Goal: Obtain resource: Obtain resource

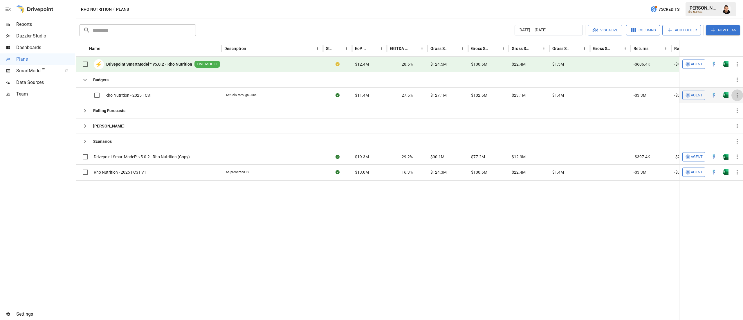
click at [733, 95] on button "button" at bounding box center [737, 95] width 12 height 12
click at [728, 93] on div at bounding box center [371, 160] width 743 height 320
click at [723, 96] on img "Open in Excel" at bounding box center [726, 95] width 6 height 6
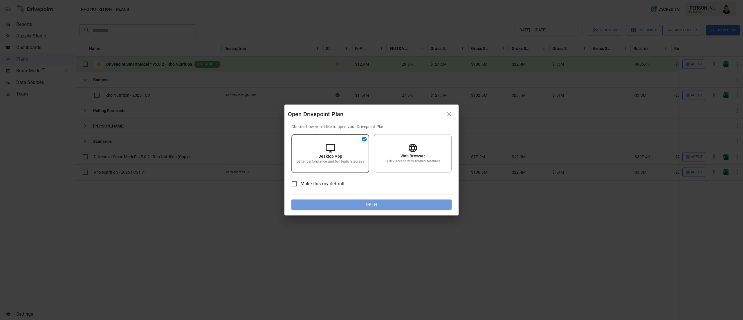
click at [396, 204] on button "Open" at bounding box center [371, 204] width 160 height 10
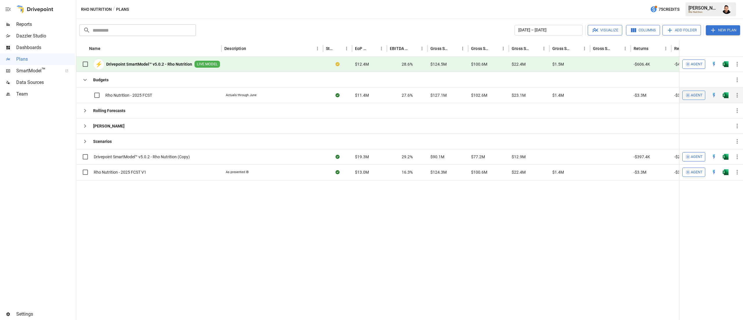
click at [729, 95] on button "button" at bounding box center [725, 95] width 19 height 9
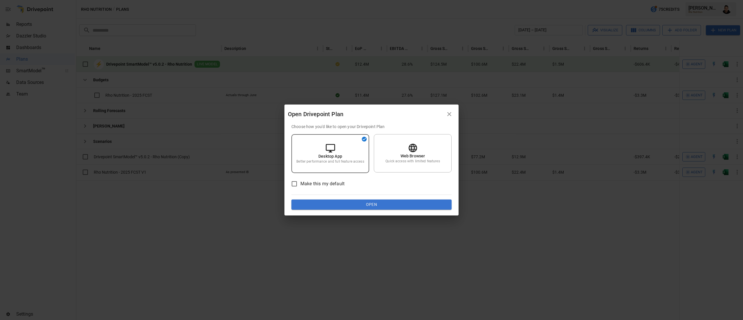
click at [424, 198] on div "Choose how you'd like to open your Drivepoint Plan Desktop App Better performan…" at bounding box center [371, 167] width 160 height 86
click at [419, 204] on button "Open" at bounding box center [371, 204] width 160 height 10
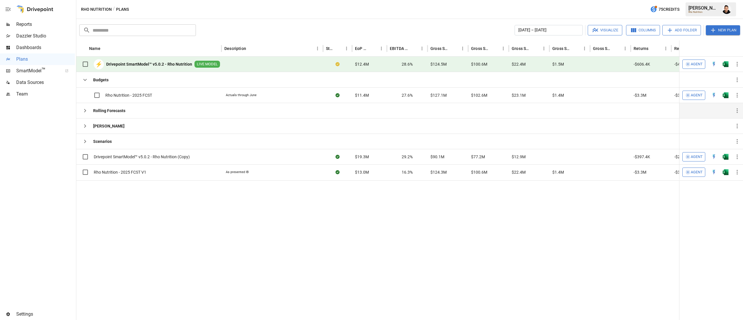
click at [716, 91] on button "button" at bounding box center [725, 95] width 19 height 9
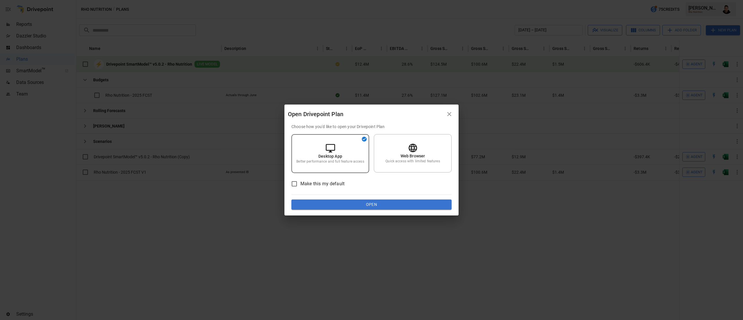
click at [364, 198] on div "Choose how you'd like to open your Drivepoint Plan Desktop App Better performan…" at bounding box center [371, 167] width 160 height 86
click at [370, 204] on button "Open" at bounding box center [371, 204] width 160 height 10
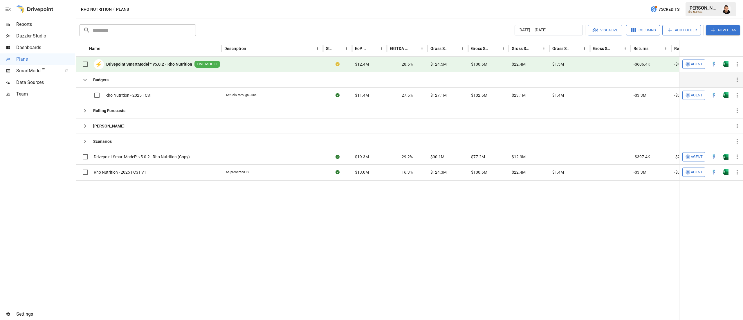
click at [403, 77] on div at bounding box center [407, 79] width 41 height 15
click at [728, 12] on img "Francisco Sanchez" at bounding box center [726, 9] width 9 height 9
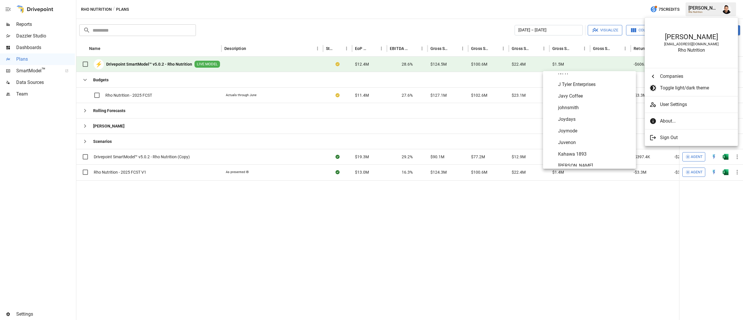
scroll to position [1563, 0]
click at [577, 139] on span "Juvenon" at bounding box center [594, 140] width 73 height 7
